Goal: Task Accomplishment & Management: Manage account settings

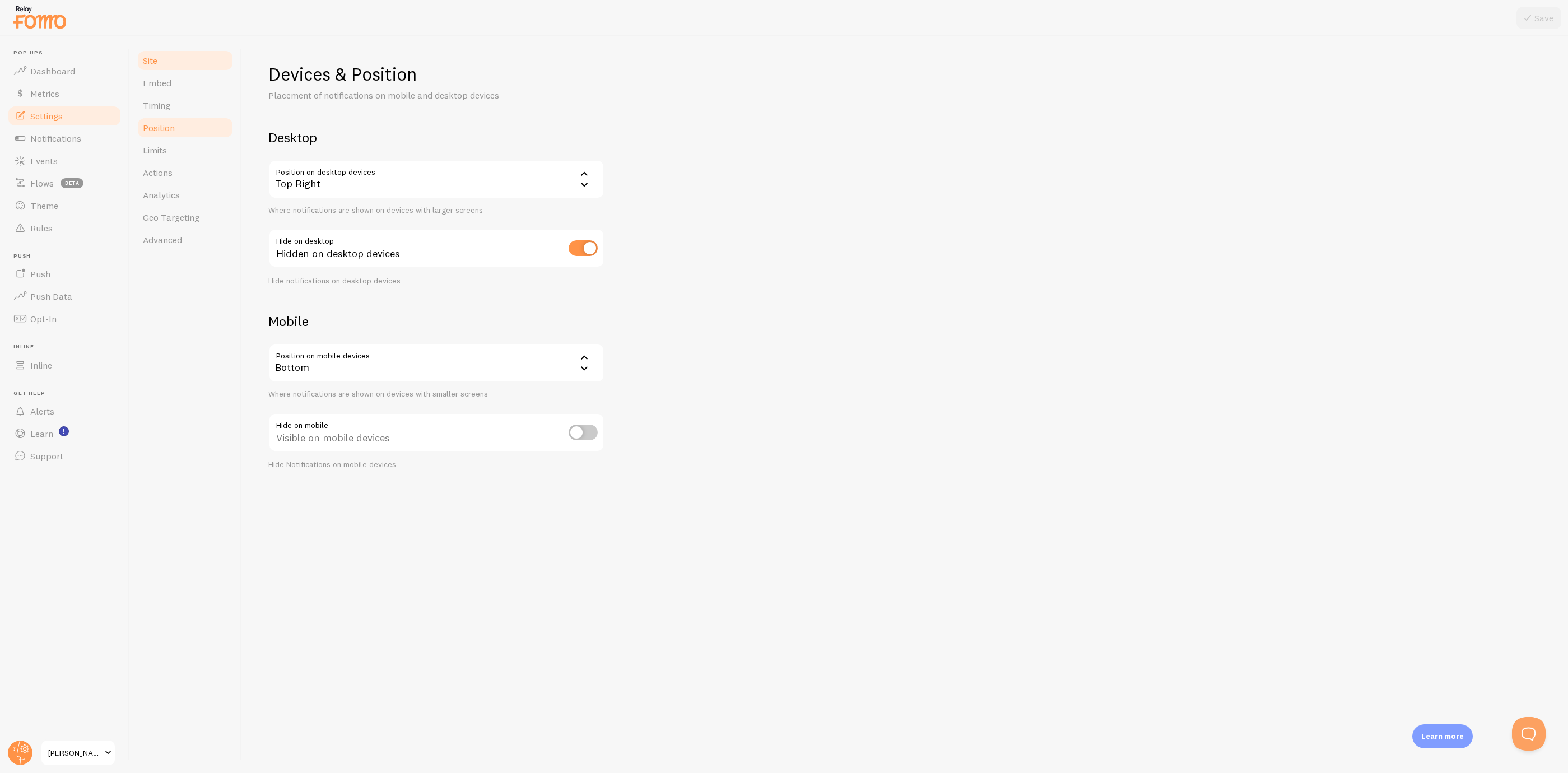
click at [172, 57] on link "Site" at bounding box center [185, 61] width 98 height 22
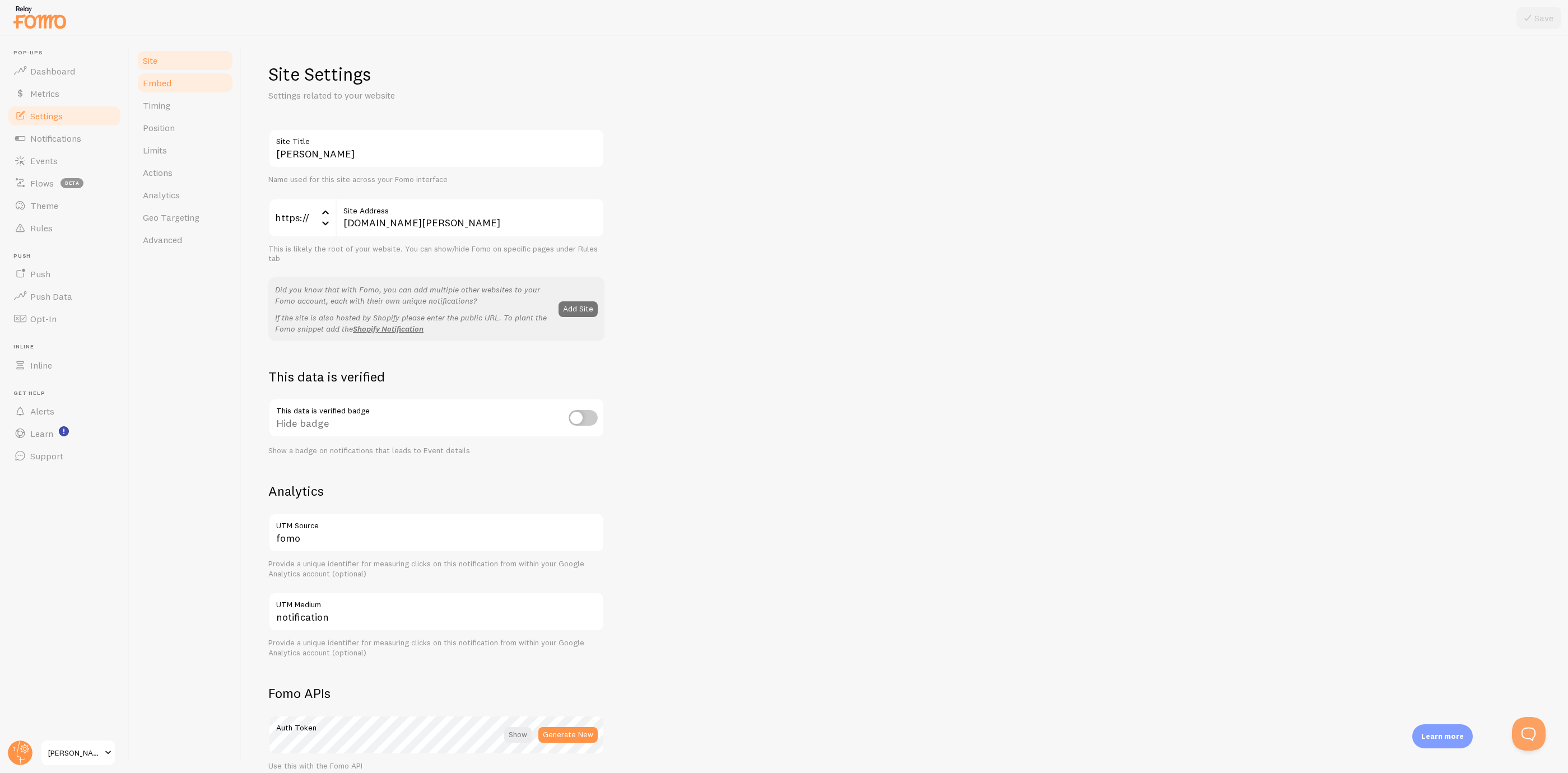
click at [177, 75] on link "Embed" at bounding box center [185, 83] width 98 height 22
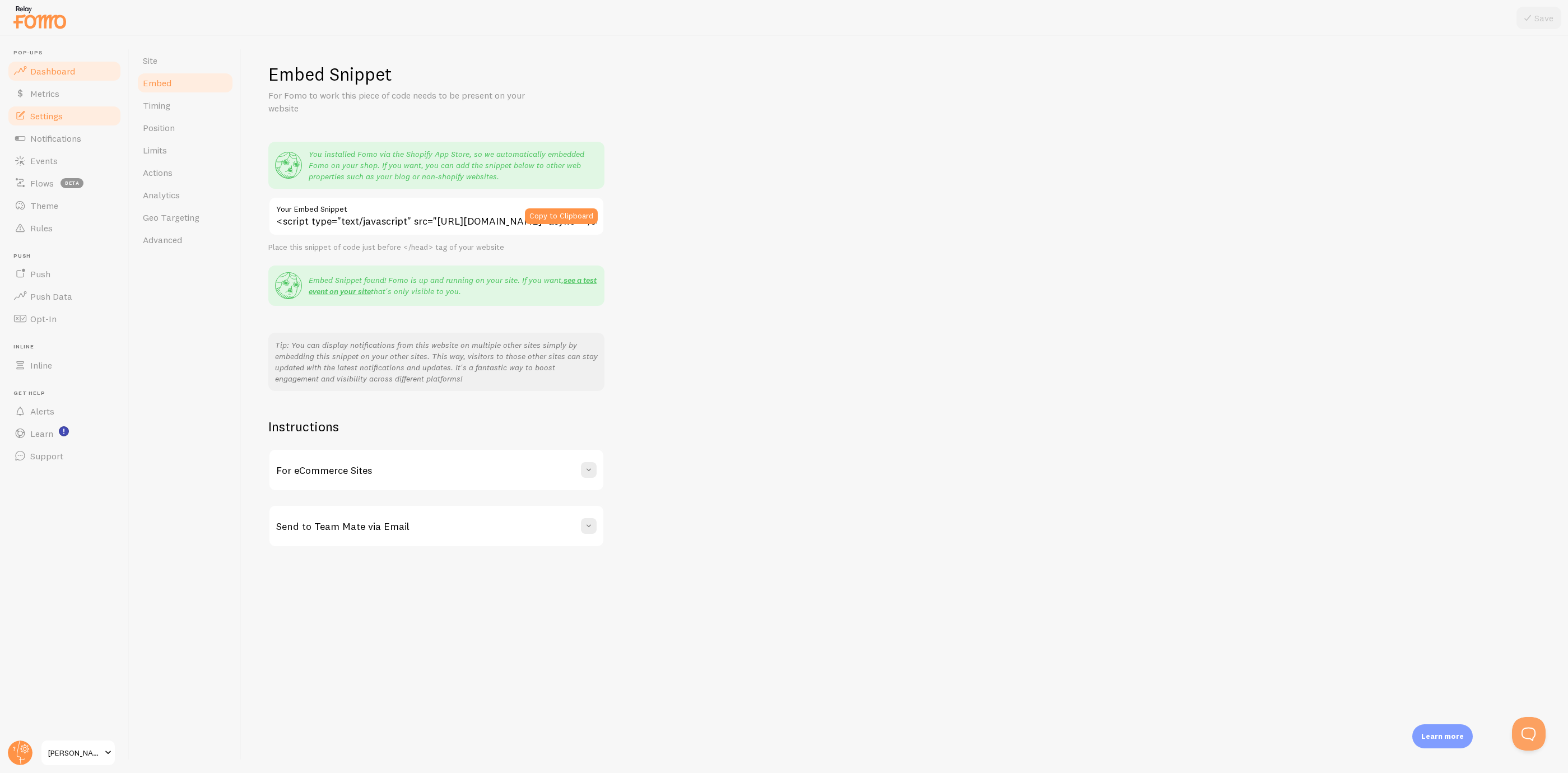
click at [92, 71] on link "Dashboard" at bounding box center [64, 71] width 115 height 22
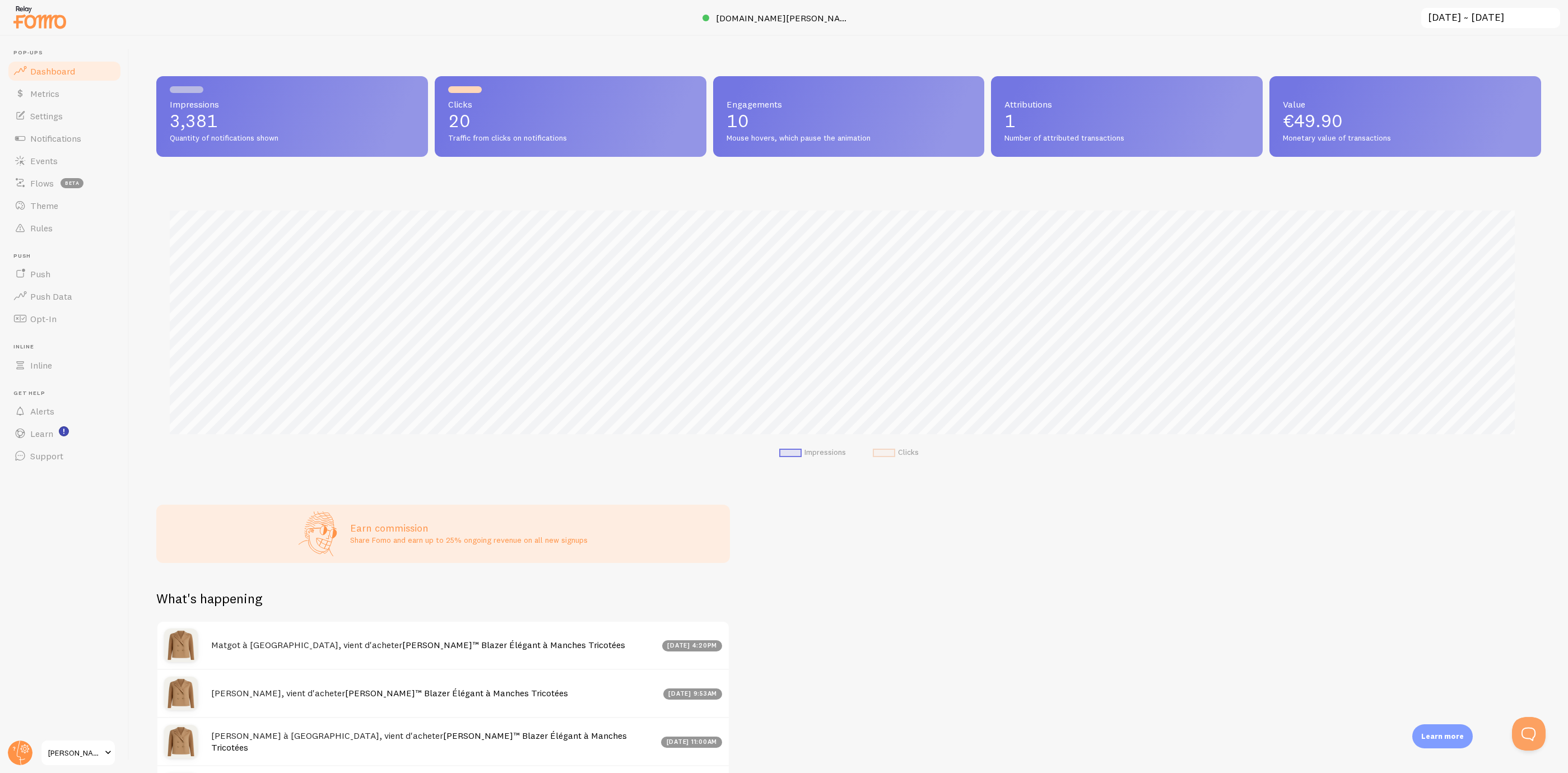
scroll to position [295, 1371]
drag, startPoint x: 0, startPoint y: 763, endPoint x: 22, endPoint y: 752, distance: 24.6
click at [45, 746] on link "[PERSON_NAME]" at bounding box center [78, 753] width 75 height 27
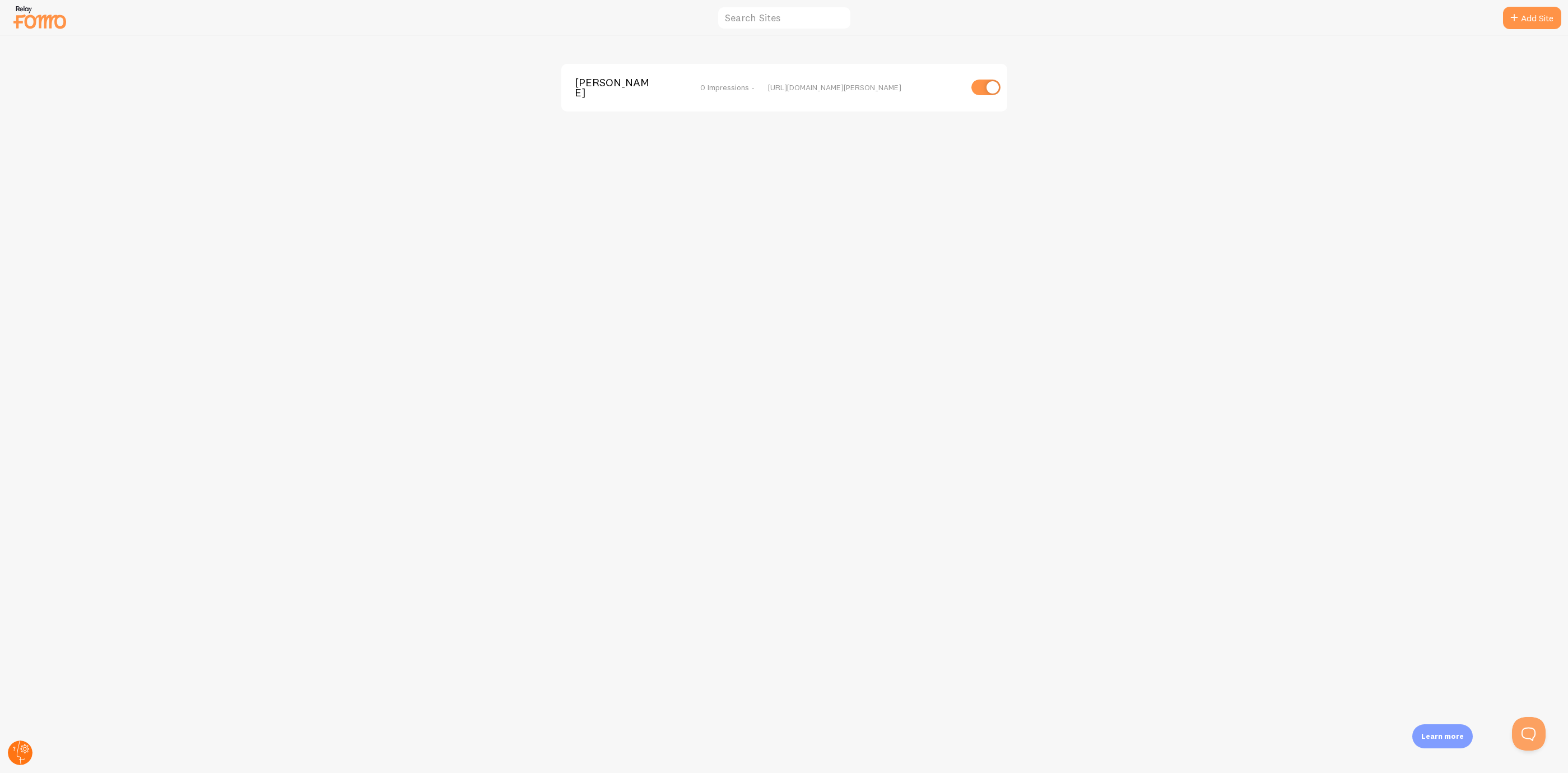
click at [21, 746] on circle at bounding box center [20, 753] width 24 height 24
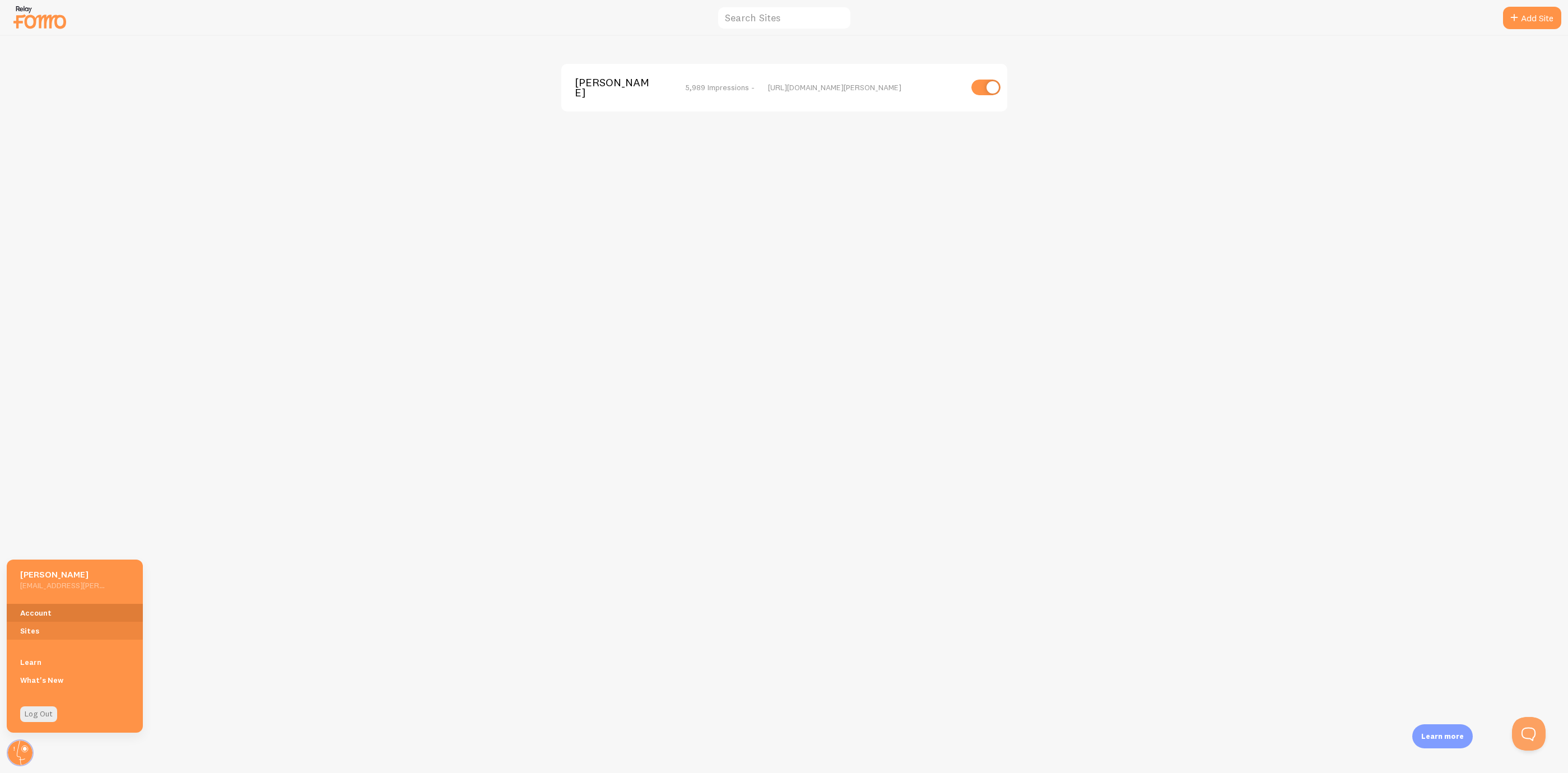
click at [69, 609] on link "Account" at bounding box center [75, 613] width 136 height 18
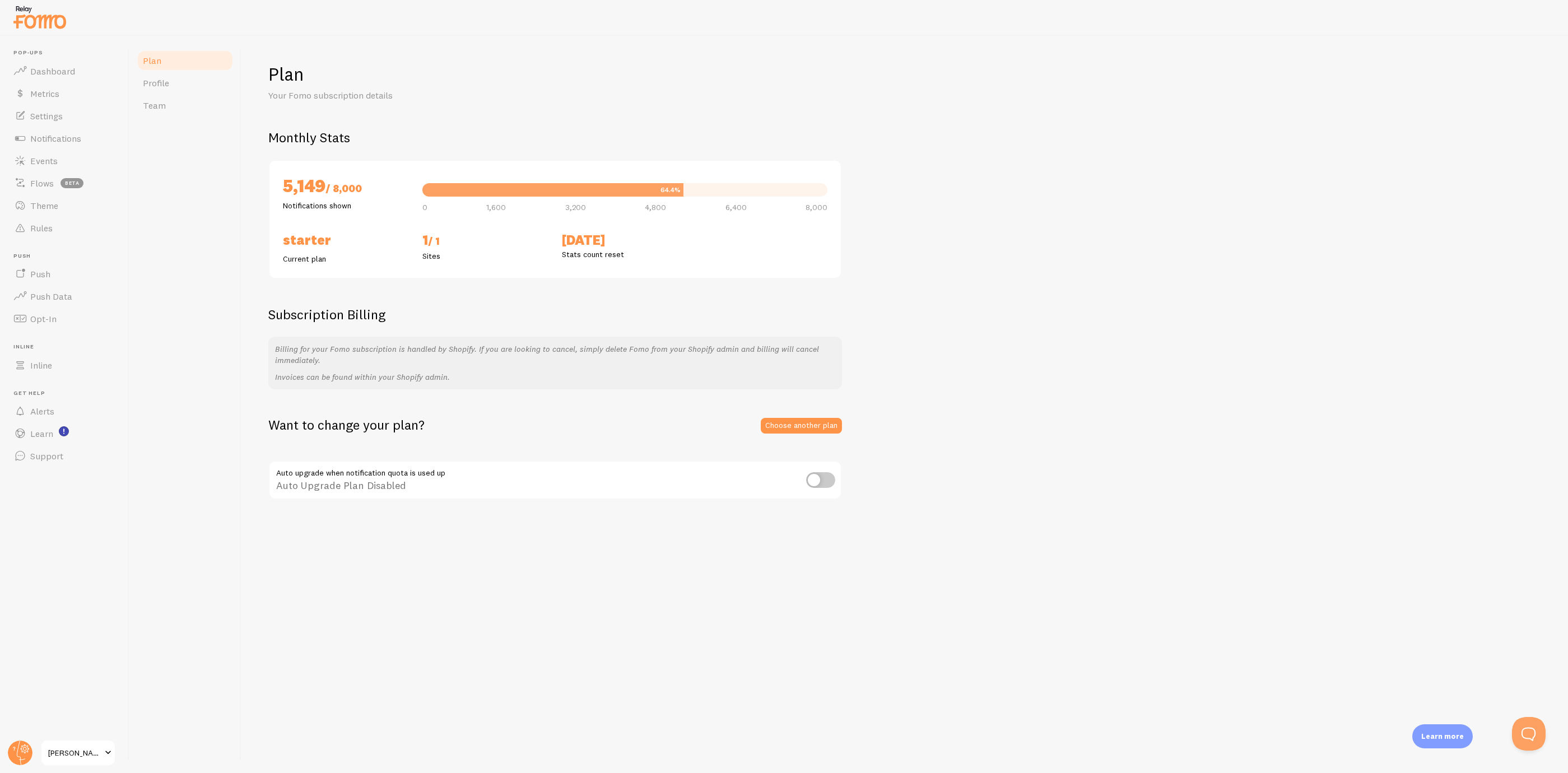
click at [367, 84] on h1 "Plan" at bounding box center [904, 74] width 1273 height 23
click at [61, 31] on img at bounding box center [40, 17] width 56 height 29
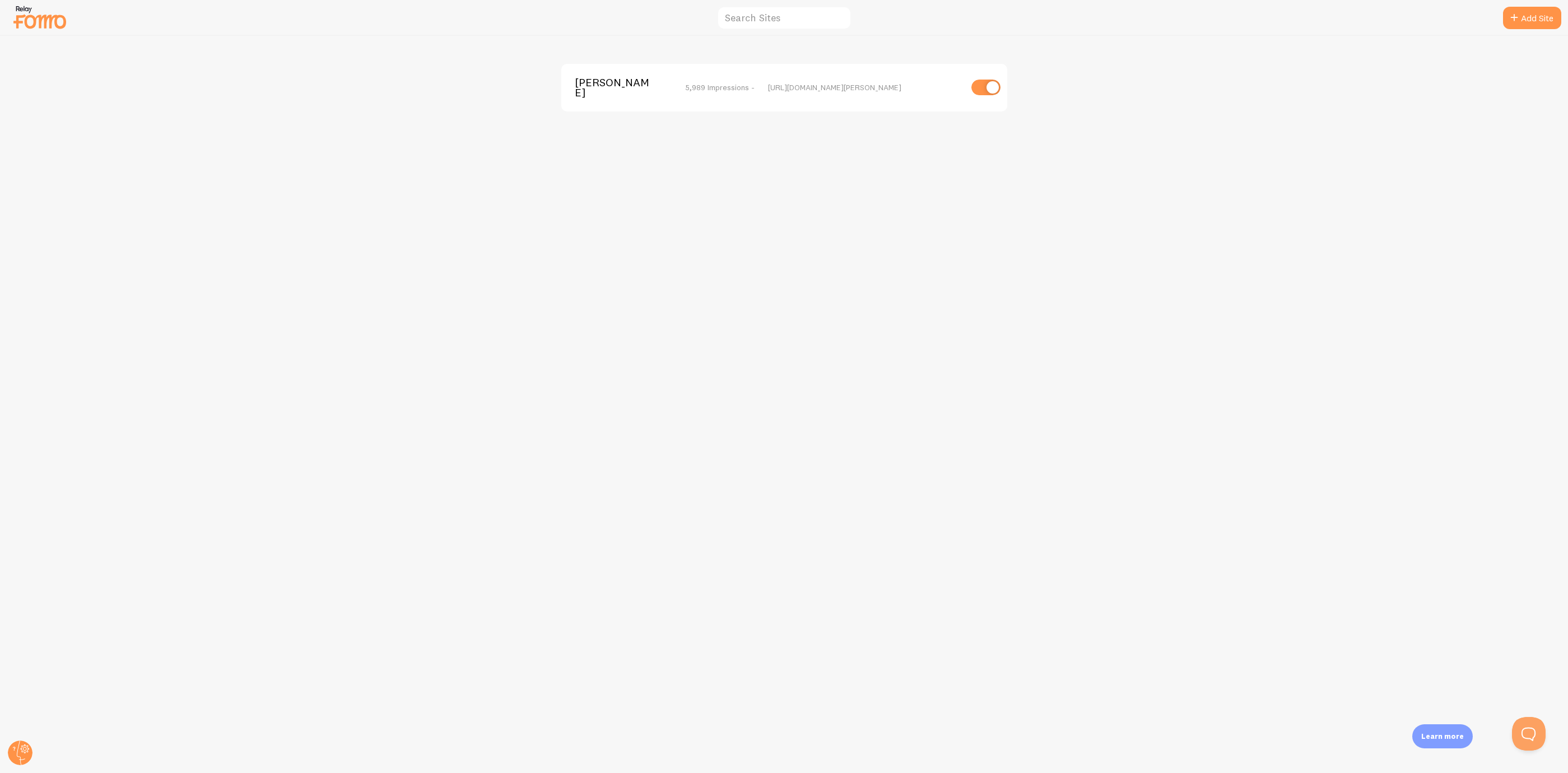
click at [55, 18] on img at bounding box center [40, 17] width 56 height 29
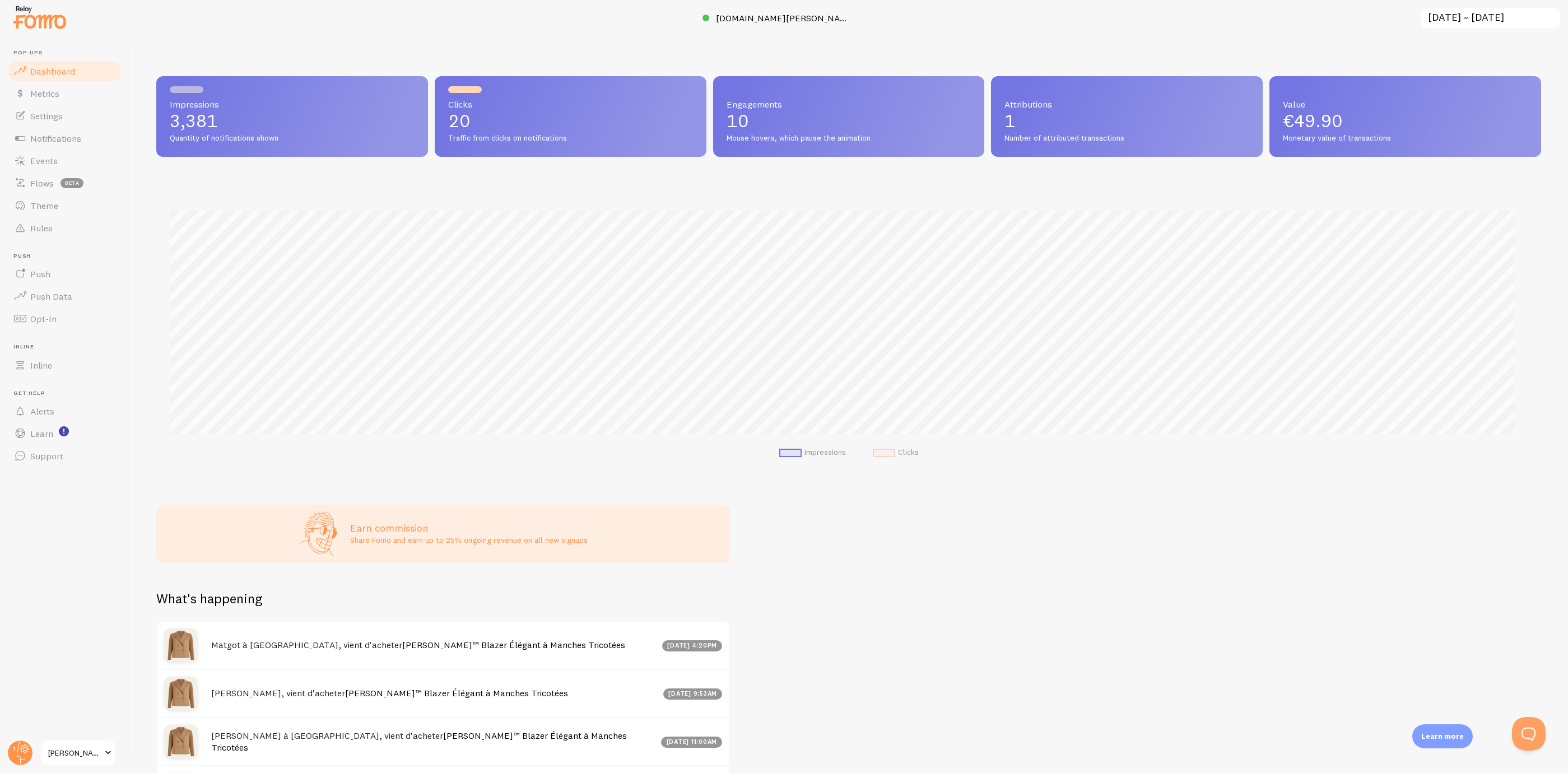
scroll to position [295, 1371]
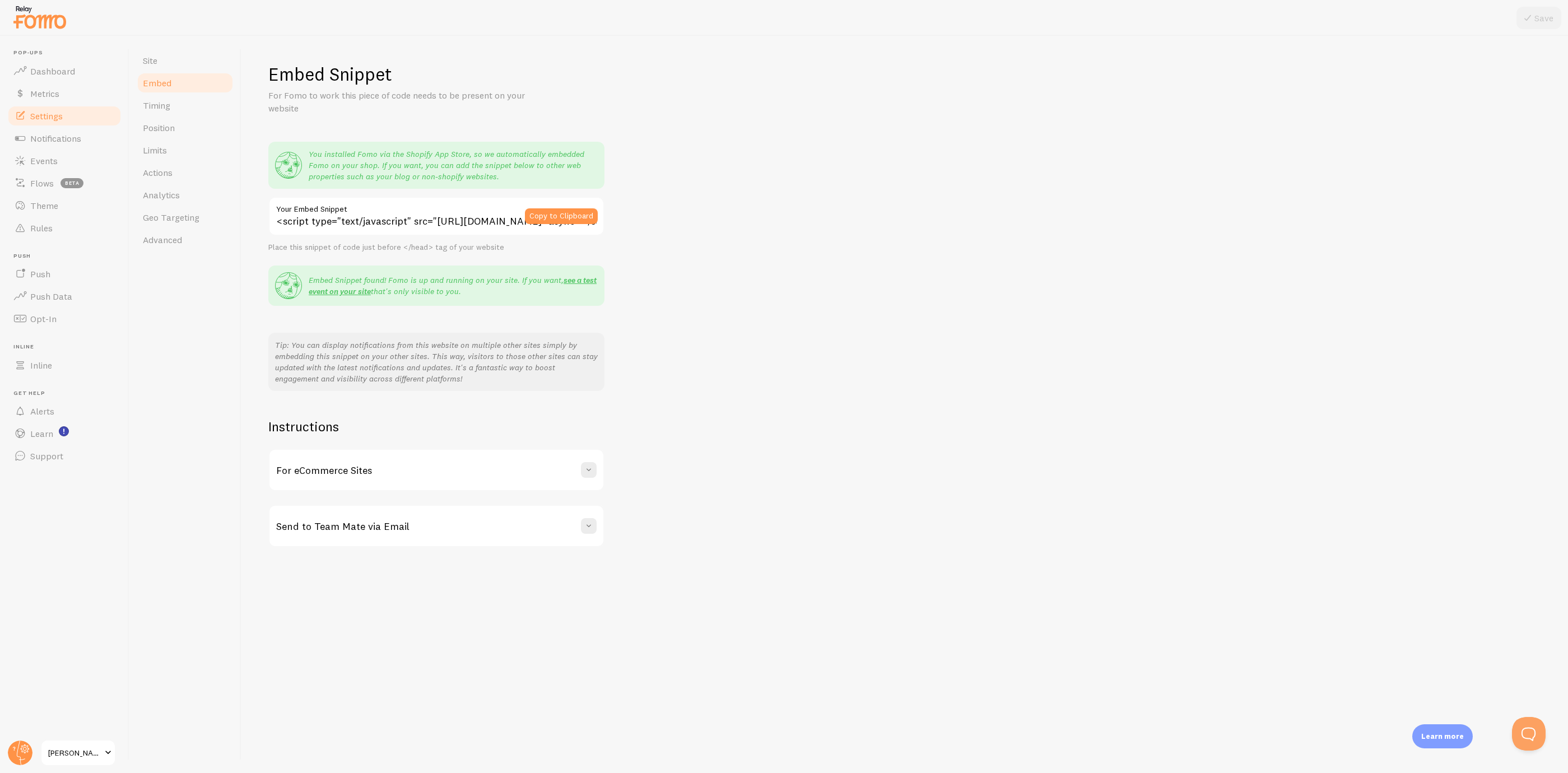
click at [36, 746] on header "Pop-ups Dashboard Metrics Settings Notifications Events Flows beta Theme Rules …" at bounding box center [64, 404] width 129 height 737
click at [13, 746] on icon at bounding box center [14, 749] width 3 height 4
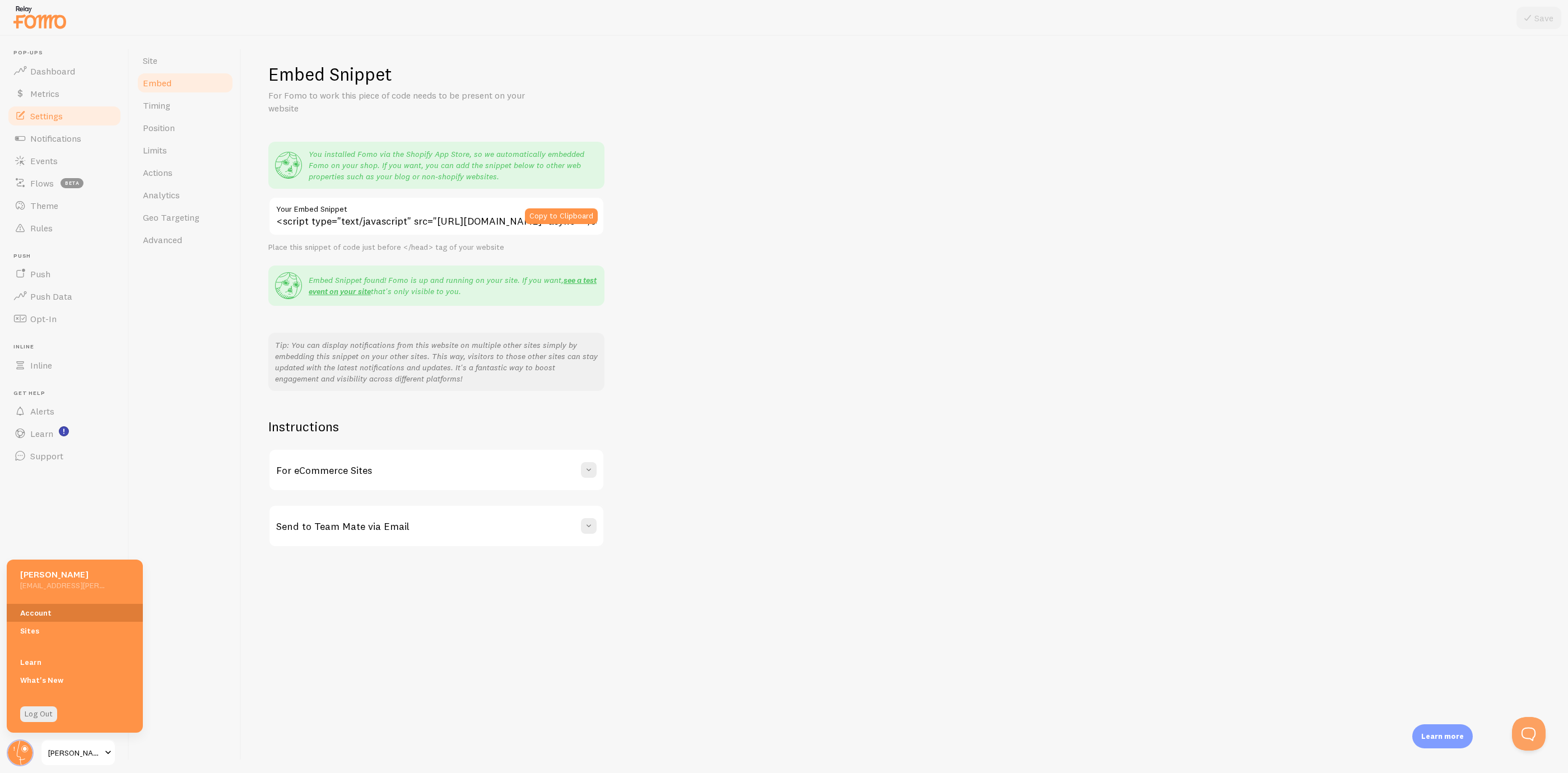
click at [68, 608] on link "Account" at bounding box center [75, 613] width 136 height 18
